Goal: Information Seeking & Learning: Check status

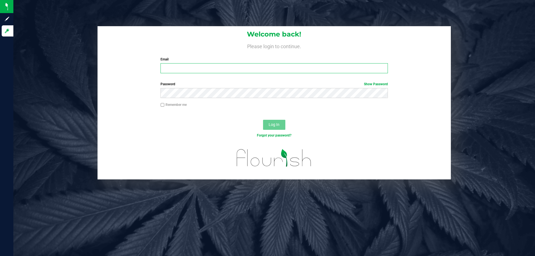
click at [202, 70] on input "Email" at bounding box center [273, 68] width 227 height 10
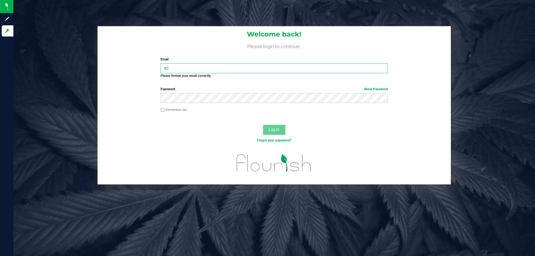
type input "v"
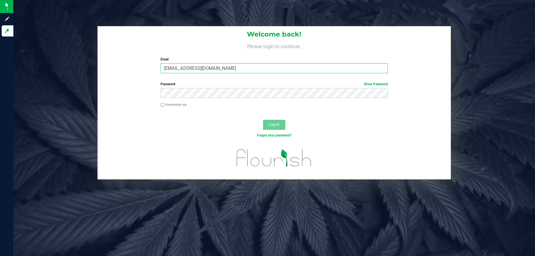
type input "[EMAIL_ADDRESS][DOMAIN_NAME]"
click at [263, 120] on button "Log In" at bounding box center [274, 125] width 22 height 10
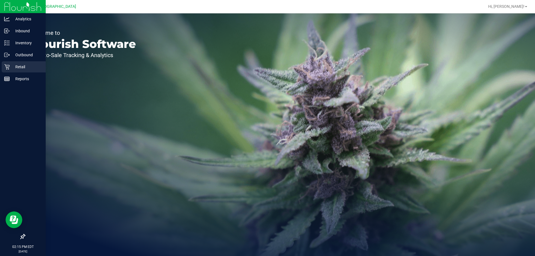
click at [7, 67] on icon at bounding box center [7, 67] width 6 height 6
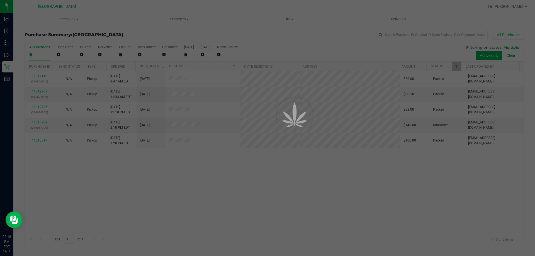
click at [98, 45] on div at bounding box center [267, 128] width 535 height 256
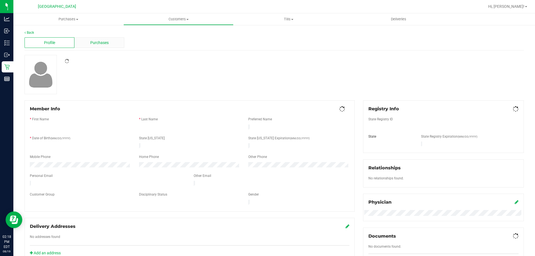
click at [96, 43] on span "Purchases" at bounding box center [99, 43] width 18 height 6
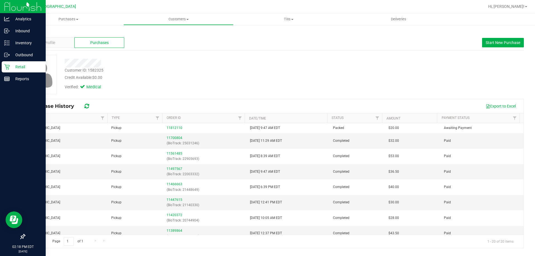
click at [8, 71] on div "Retail" at bounding box center [24, 66] width 44 height 11
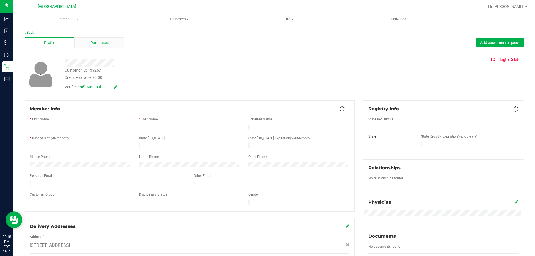
click at [103, 46] on div "Purchases" at bounding box center [99, 42] width 50 height 11
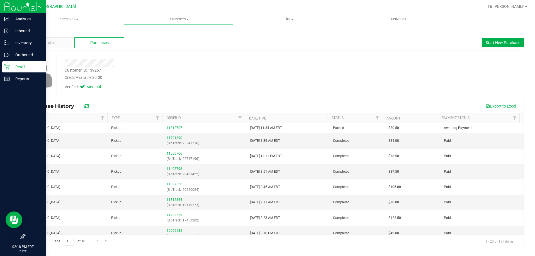
click at [5, 69] on icon at bounding box center [7, 67] width 6 height 6
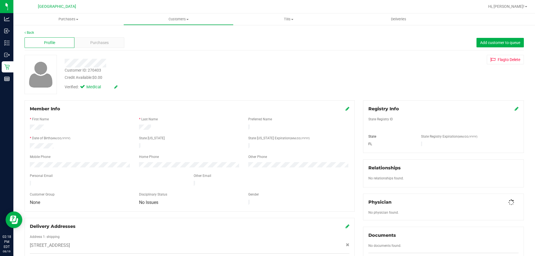
click at [88, 48] on div "Profile Purchases Add customer to queue" at bounding box center [274, 42] width 499 height 15
click at [89, 45] on div "Purchases" at bounding box center [99, 42] width 50 height 11
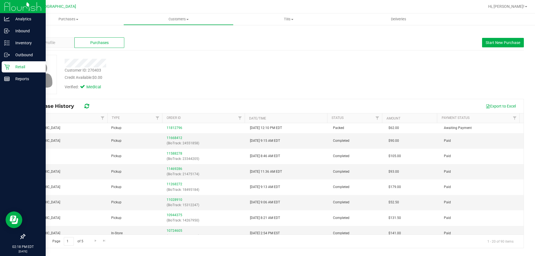
click at [8, 69] on icon at bounding box center [7, 67] width 6 height 6
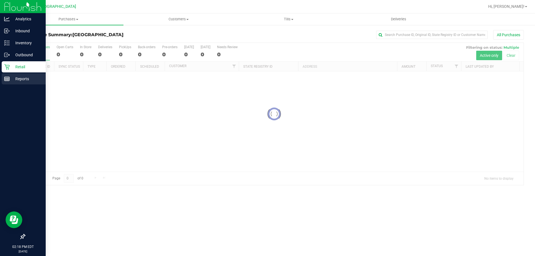
click at [22, 79] on p "Reports" at bounding box center [26, 78] width 33 height 7
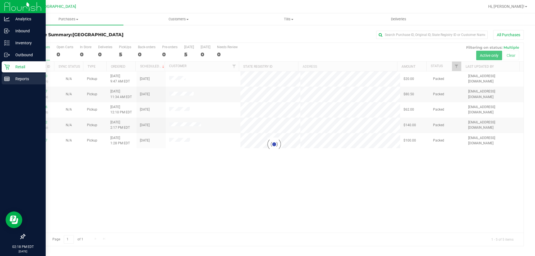
click at [10, 79] on p "Reports" at bounding box center [26, 78] width 33 height 7
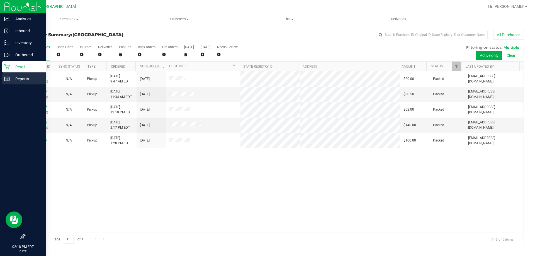
click at [1, 81] on link "Reports" at bounding box center [23, 79] width 46 height 12
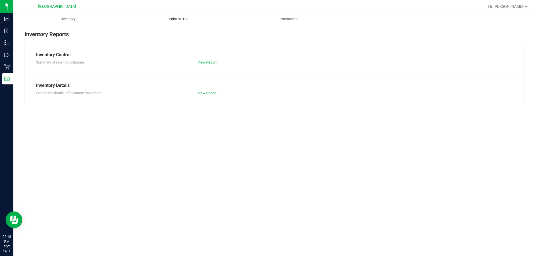
click at [165, 24] on uib-tab-heading "Point of Sale" at bounding box center [178, 19] width 109 height 11
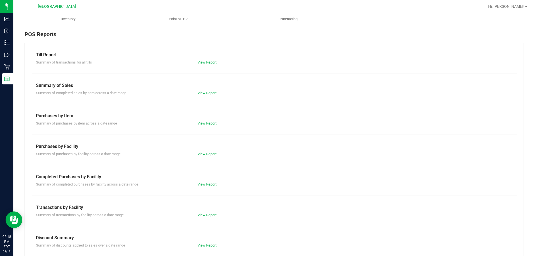
click at [200, 182] on link "View Report" at bounding box center [206, 184] width 19 height 4
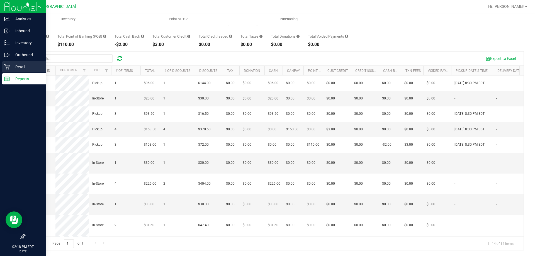
click at [4, 66] on icon at bounding box center [7, 67] width 6 height 6
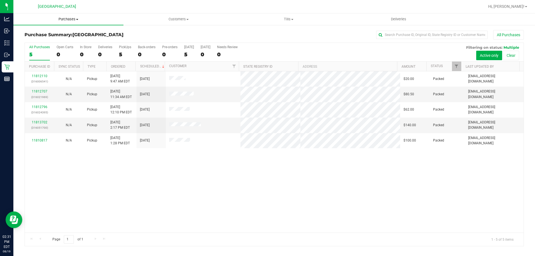
drag, startPoint x: 88, startPoint y: 26, endPoint x: 78, endPoint y: 14, distance: 15.6
click at [88, 26] on div "Purchase Summary: [GEOGRAPHIC_DATA] All Purchases All Purchases 5 Open Carts 0 …" at bounding box center [273, 138] width 521 height 227
click at [74, 22] on uib-tab-heading "Purchases Summary of purchases Fulfillment All purchases" at bounding box center [68, 19] width 110 height 12
click at [74, 31] on li "Summary of purchases" at bounding box center [68, 33] width 110 height 7
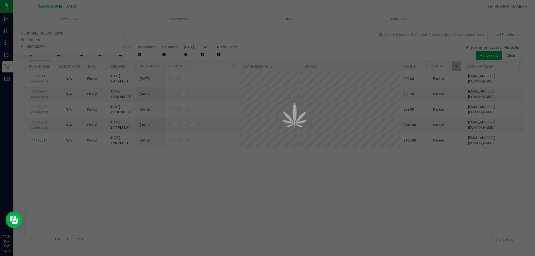
click at [140, 32] on div at bounding box center [267, 128] width 535 height 256
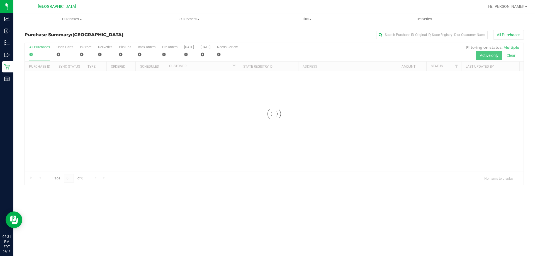
click at [139, 30] on div "Purchase Summary: [GEOGRAPHIC_DATA] All Purchases Loading... All Purchases 0 Op…" at bounding box center [273, 108] width 521 height 166
